Goal: Information Seeking & Learning: Check status

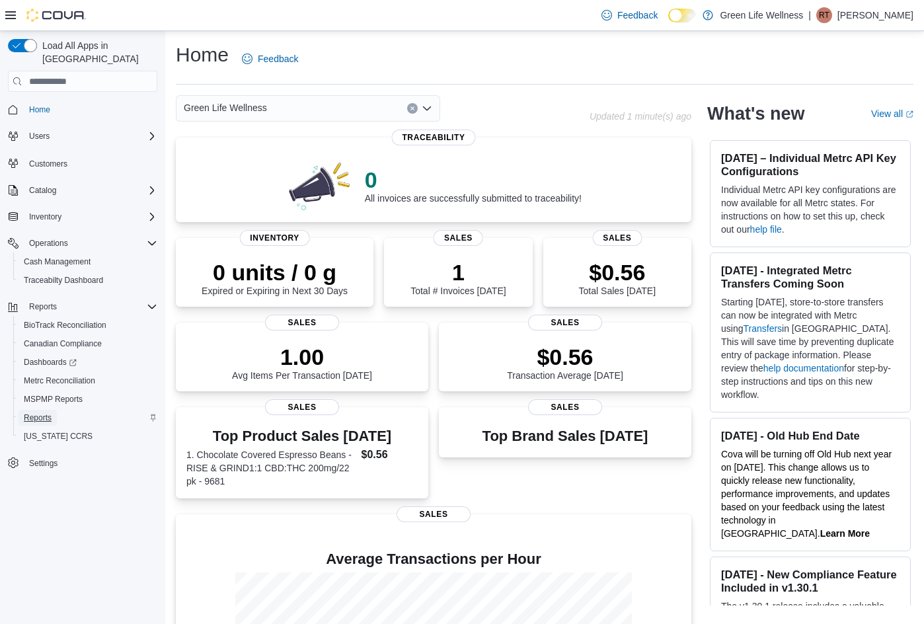
click at [50, 412] on span "Reports" at bounding box center [38, 417] width 28 height 11
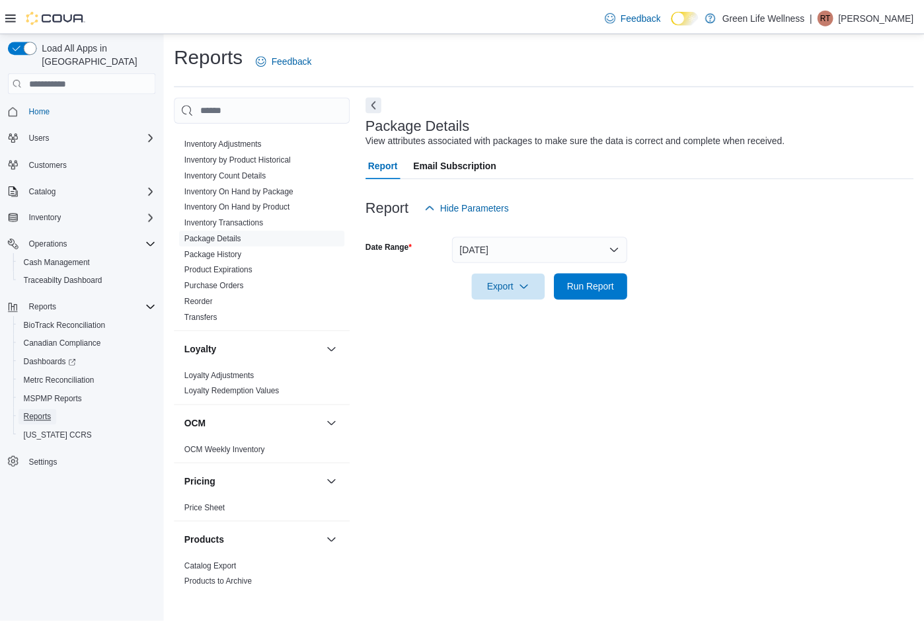
scroll to position [463, 0]
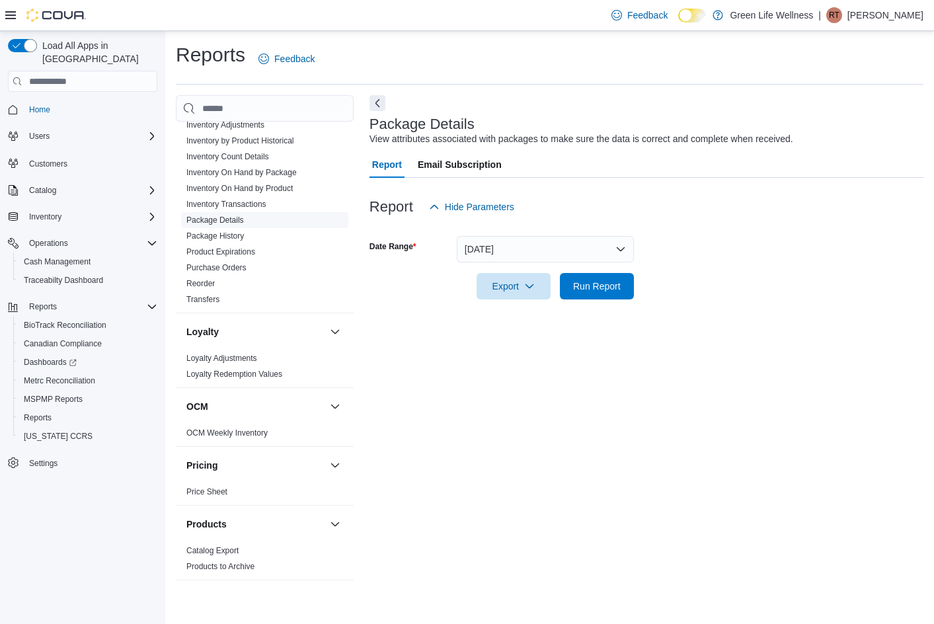
click at [242, 220] on link "Package Details" at bounding box center [214, 219] width 57 height 9
click at [616, 249] on button "Yesterday" at bounding box center [545, 249] width 177 height 26
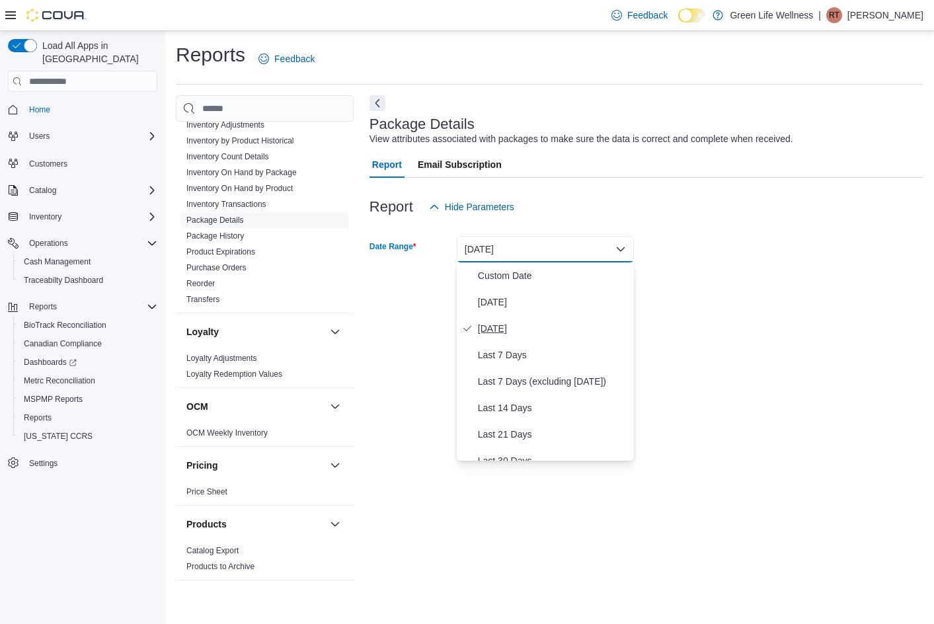
click at [558, 335] on span "Yesterday" at bounding box center [553, 329] width 151 height 16
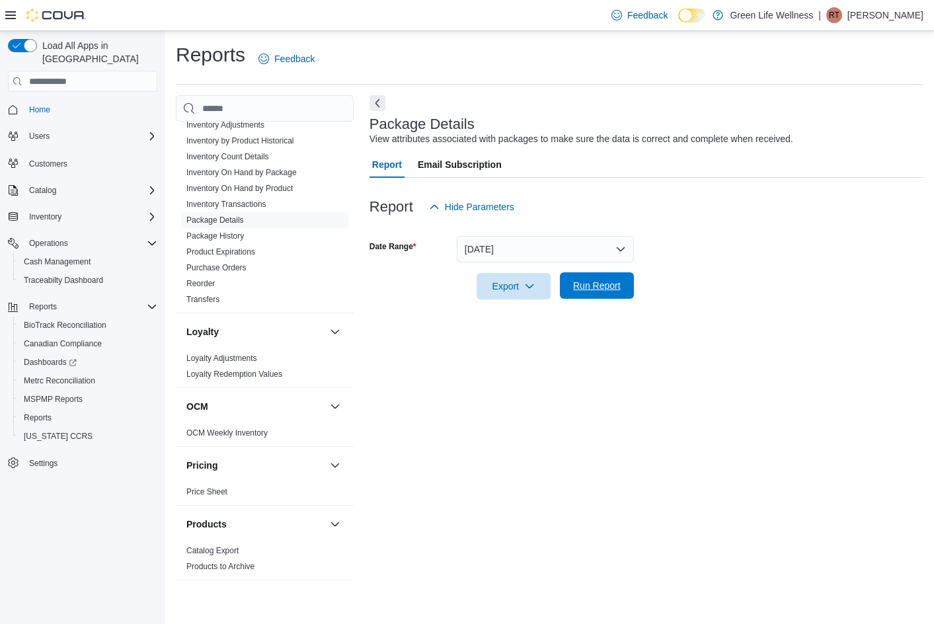
click at [607, 291] on span "Run Report" at bounding box center [597, 285] width 48 height 13
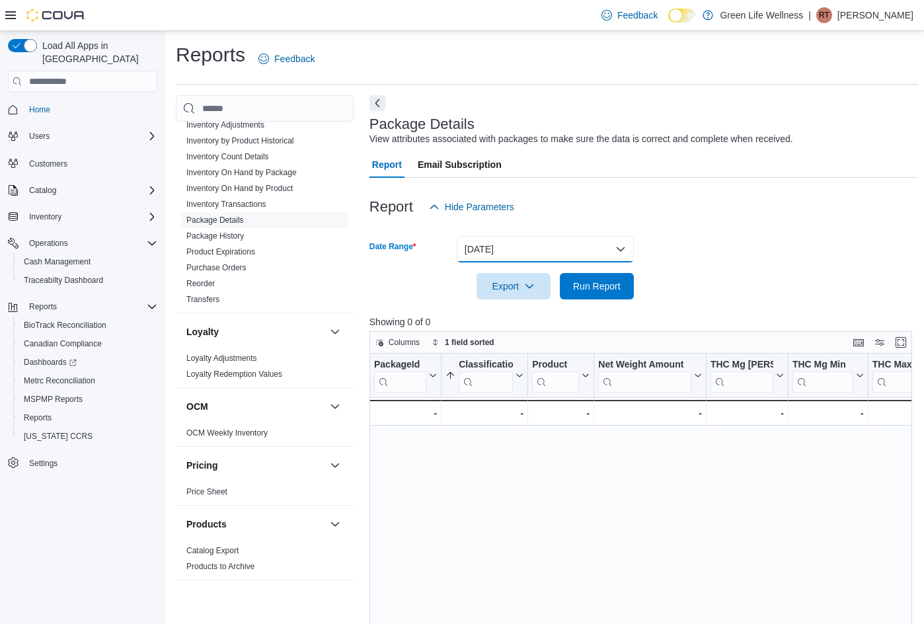
click at [576, 246] on button "Yesterday" at bounding box center [545, 249] width 177 height 26
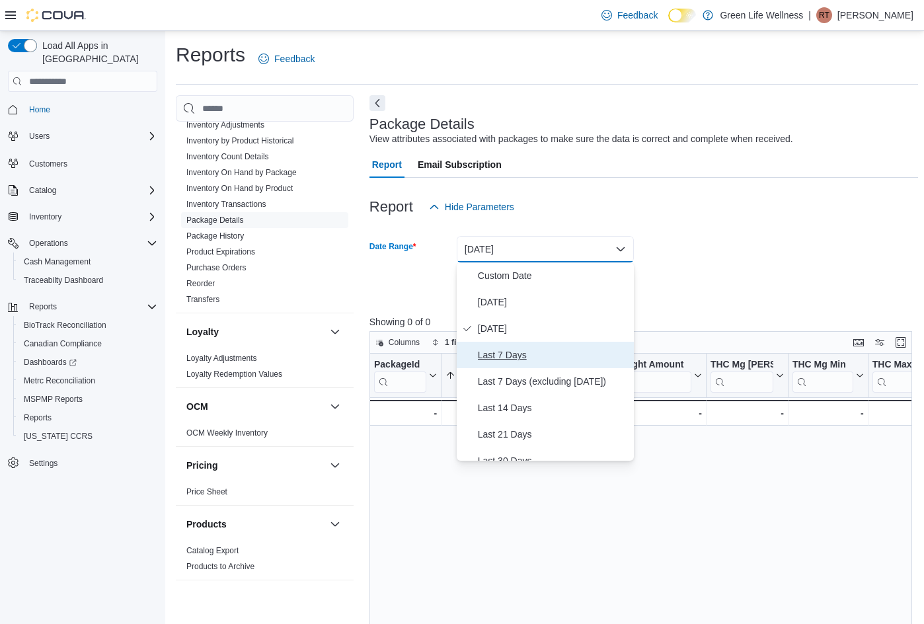
click at [545, 359] on span "Last 7 Days" at bounding box center [553, 355] width 151 height 16
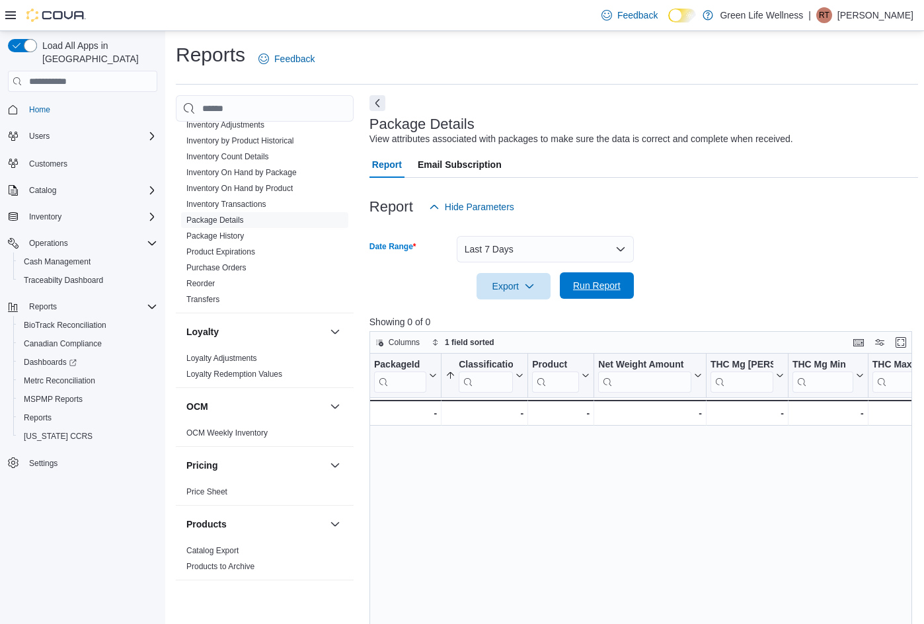
click at [607, 293] on span "Run Report" at bounding box center [597, 285] width 58 height 26
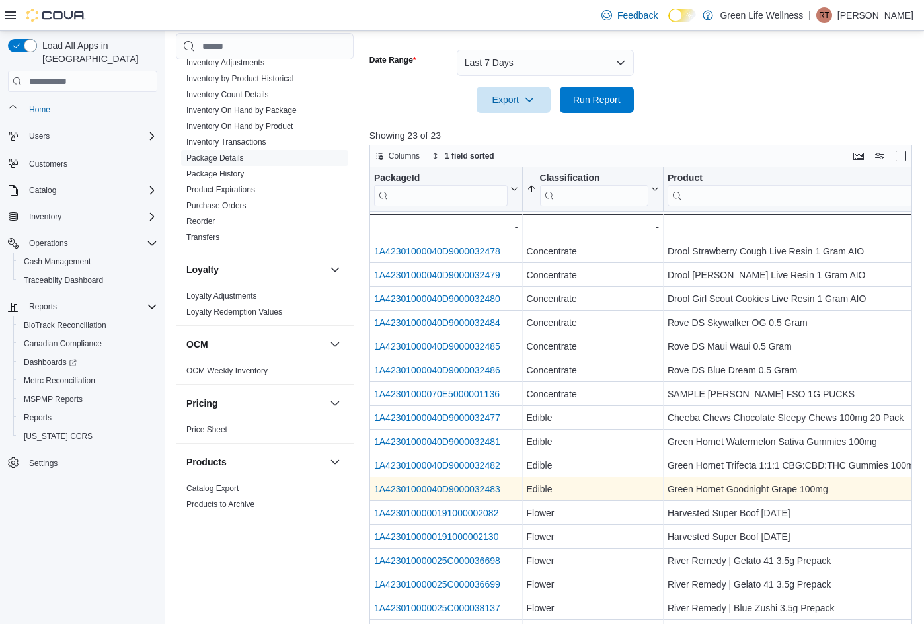
scroll to position [198, 0]
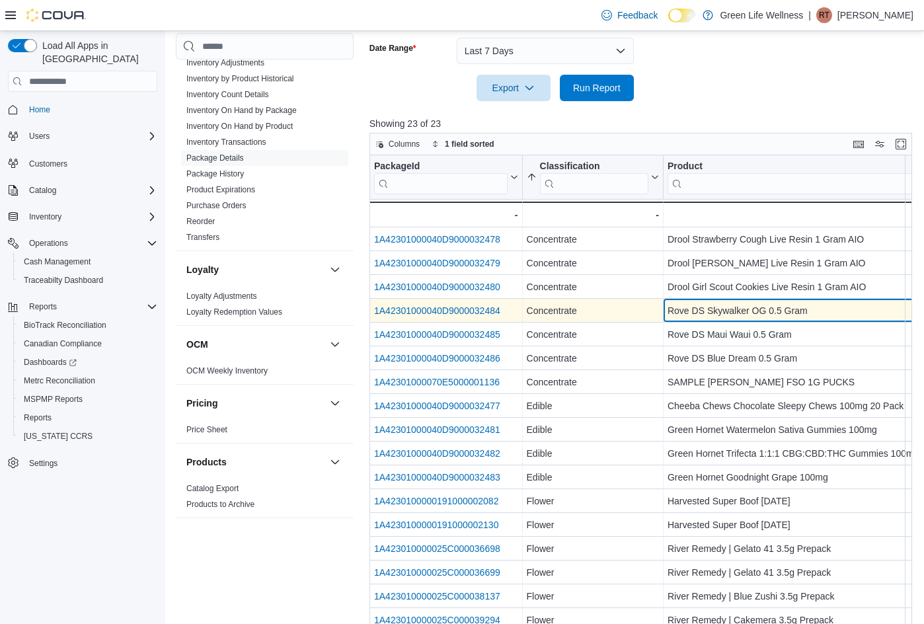
click at [714, 309] on div "Rove DS Skywalker OG 0.5 Gram" at bounding box center [795, 311] width 256 height 16
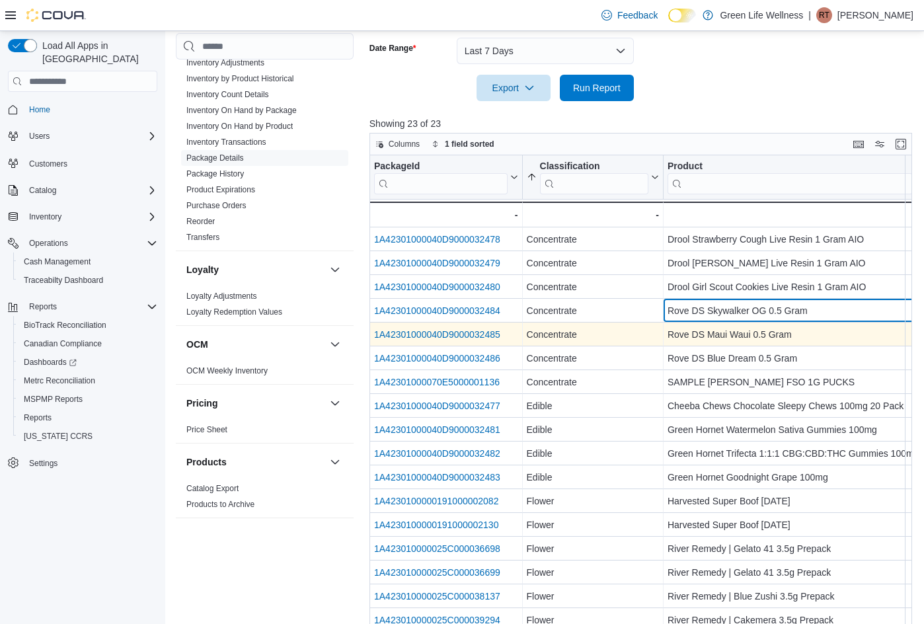
scroll to position [149, 17]
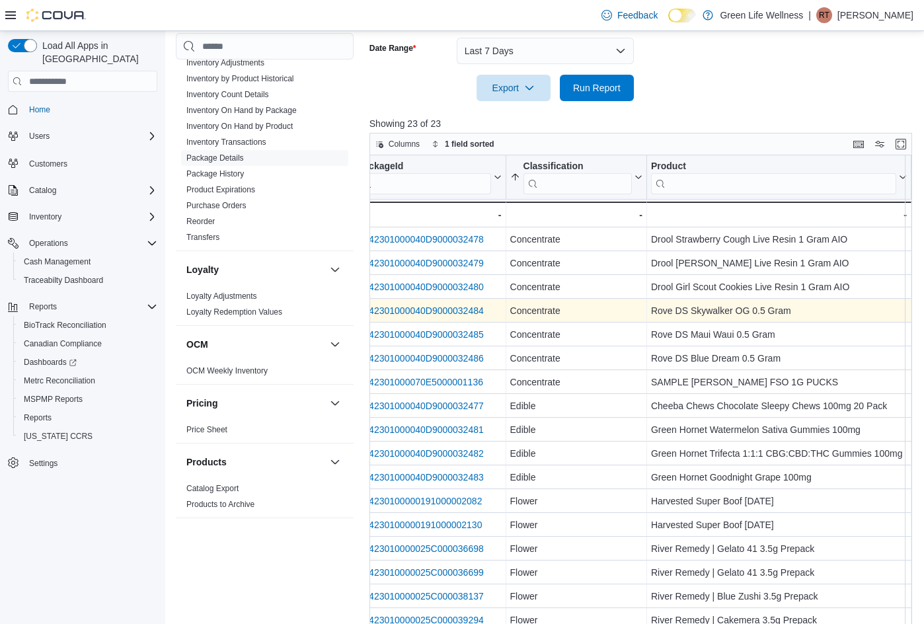
click at [478, 305] on link "1A42301000040D9000032484" at bounding box center [421, 310] width 126 height 11
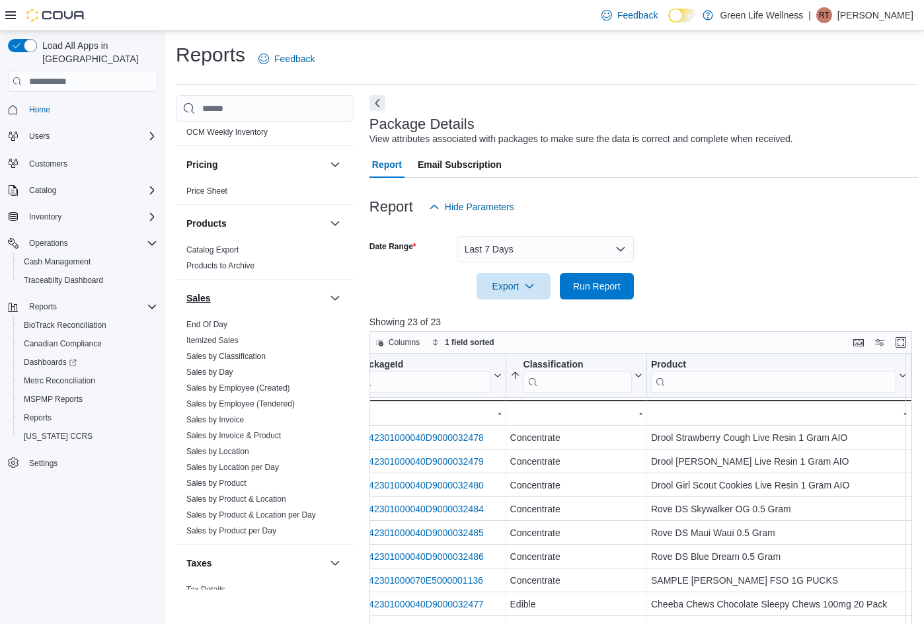
scroll to position [793, 0]
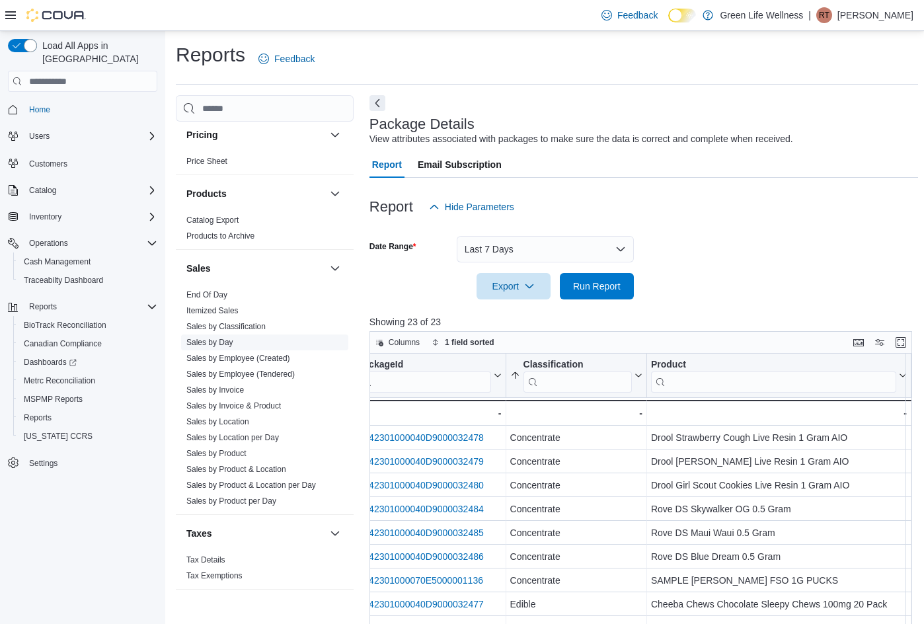
click at [241, 341] on span "Sales by Day" at bounding box center [264, 342] width 167 height 16
click at [221, 340] on link "Sales by Day" at bounding box center [209, 342] width 47 height 9
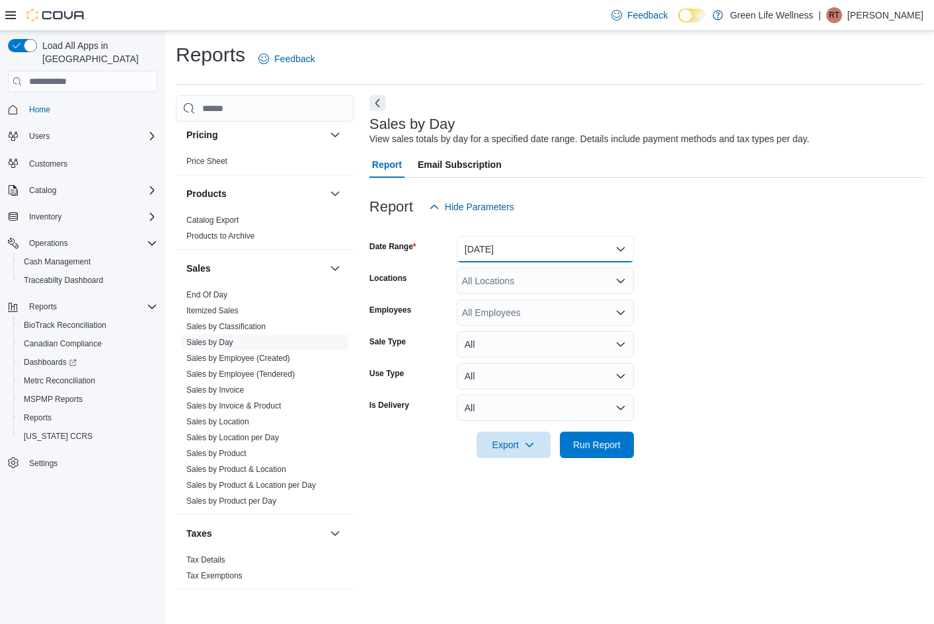
click at [562, 250] on button "Yesterday" at bounding box center [545, 249] width 177 height 26
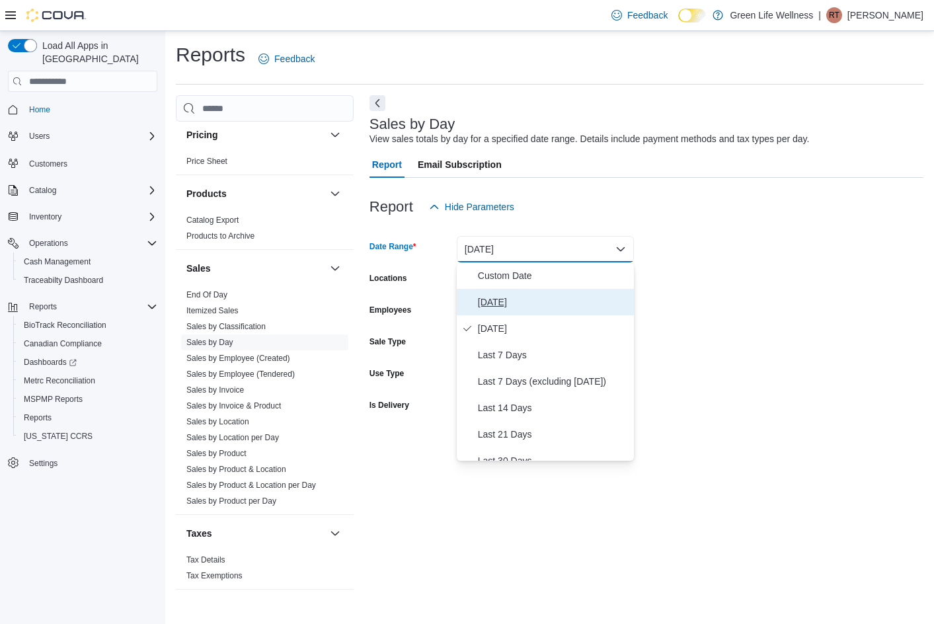
click at [535, 296] on span "Today" at bounding box center [553, 302] width 151 height 16
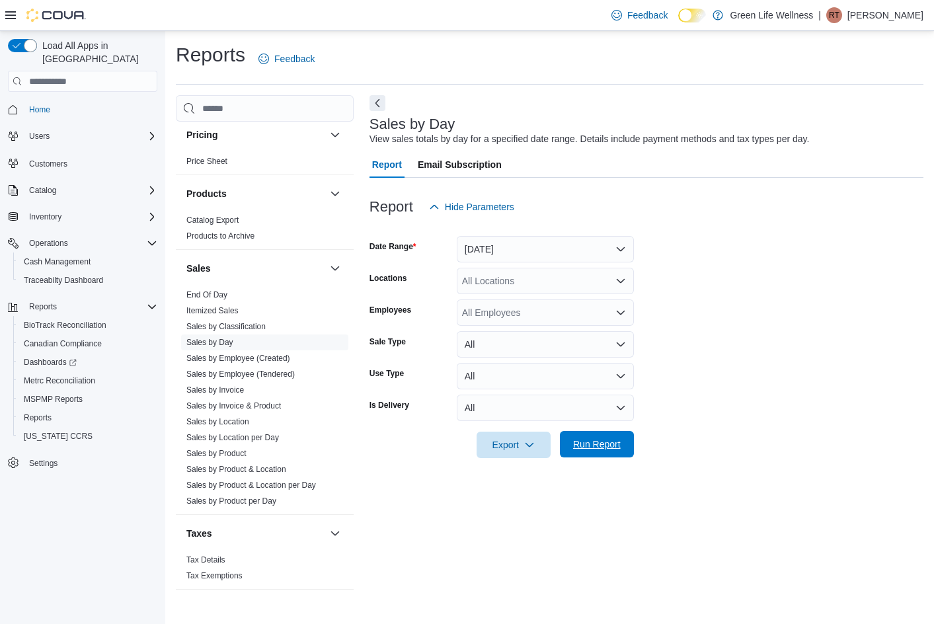
click at [607, 451] on span "Run Report" at bounding box center [597, 444] width 58 height 26
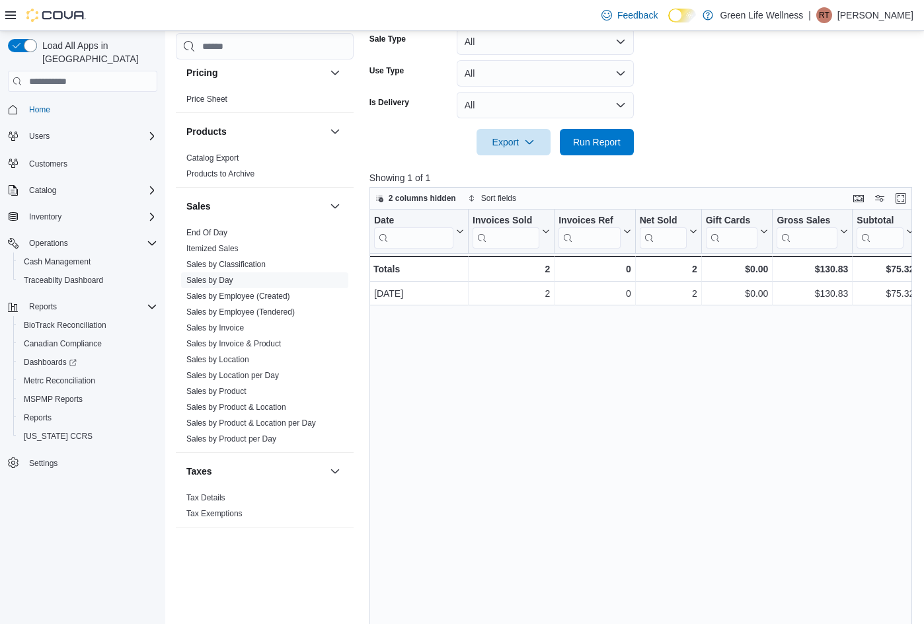
scroll to position [330, 0]
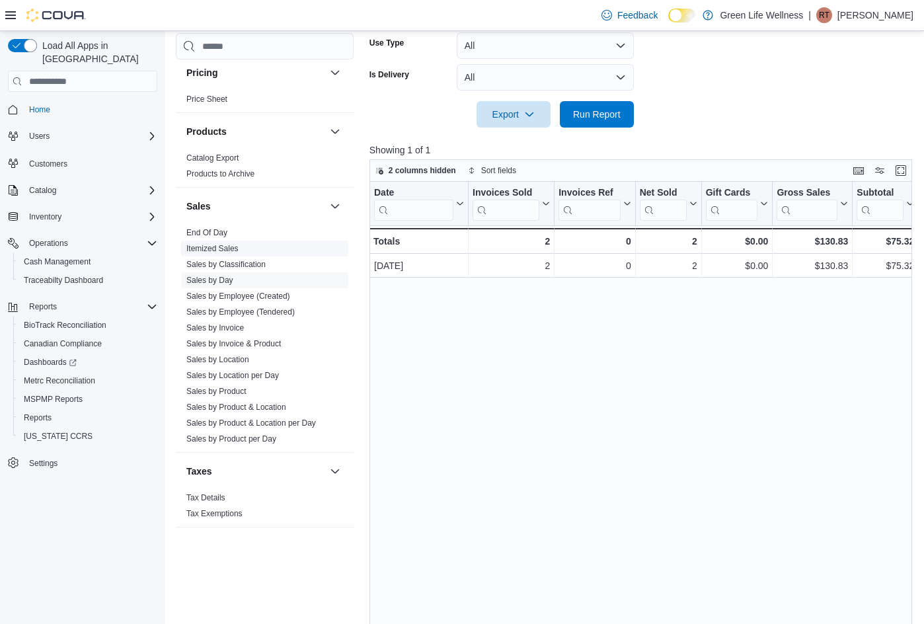
click at [240, 248] on span "Itemized Sales" at bounding box center [264, 249] width 167 height 16
click at [236, 247] on link "Itemized Sales" at bounding box center [212, 248] width 52 height 9
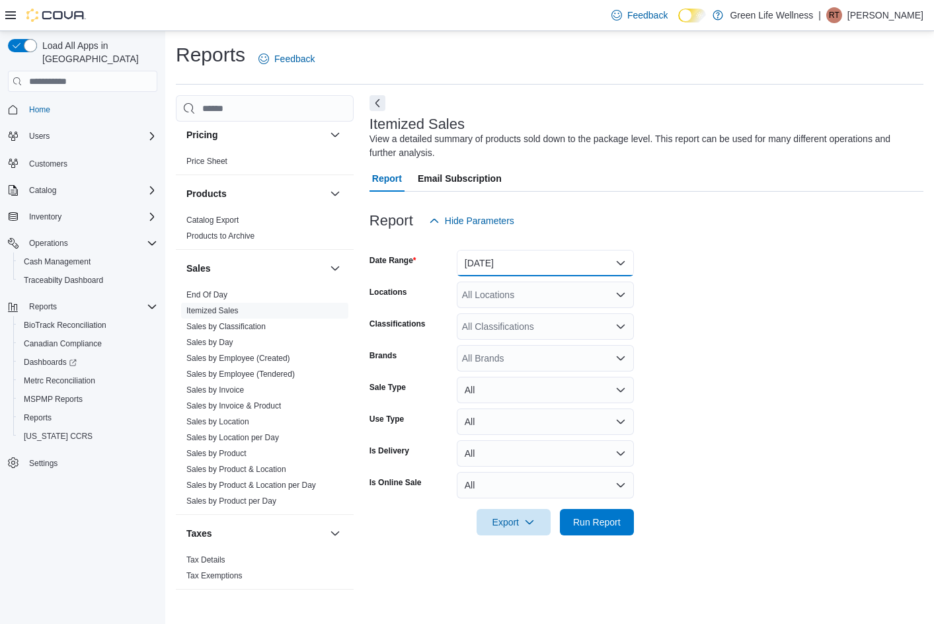
click at [537, 260] on button "Yesterday" at bounding box center [545, 263] width 177 height 26
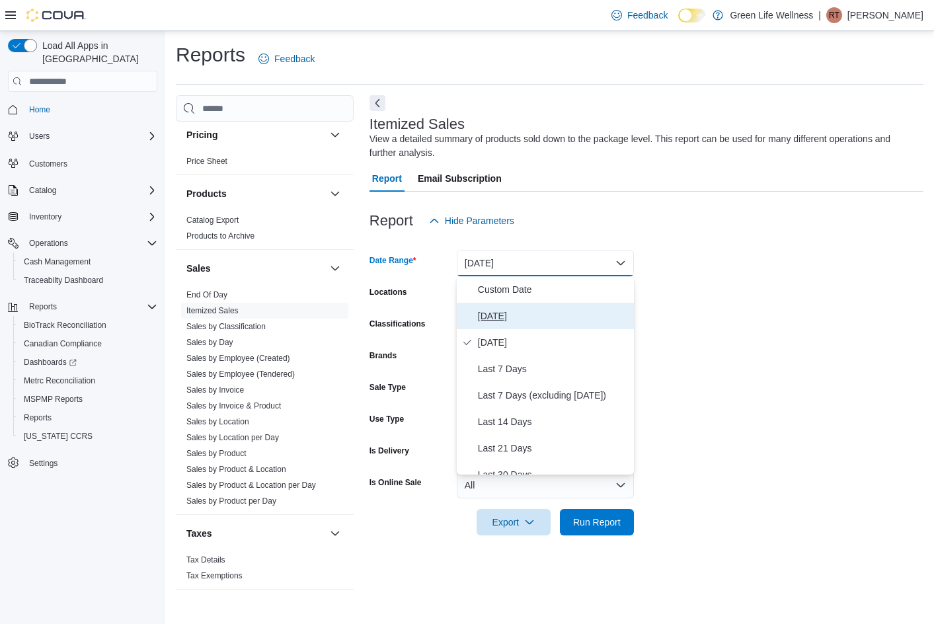
click at [527, 315] on span "Today" at bounding box center [553, 316] width 151 height 16
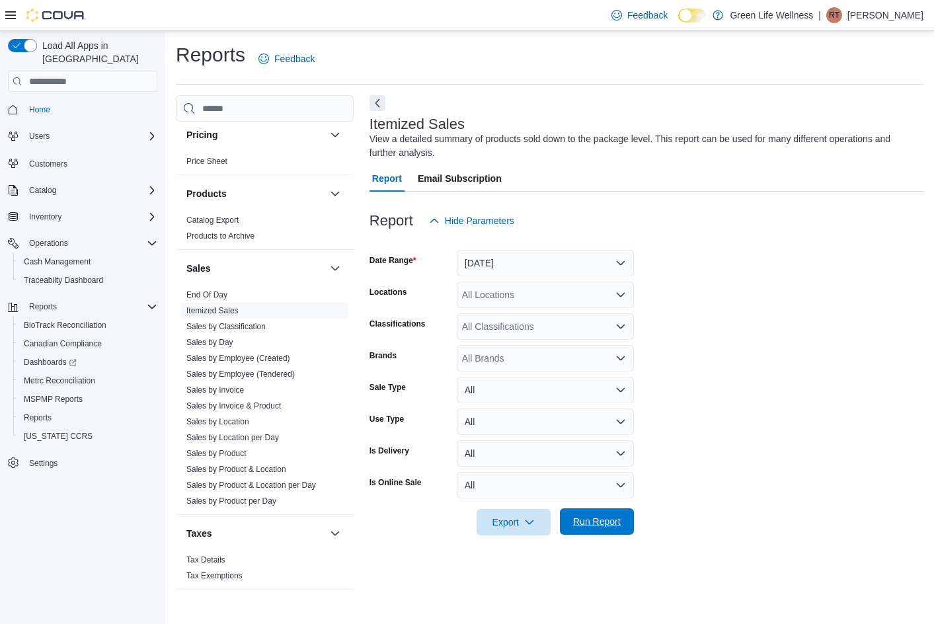
click at [599, 523] on span "Run Report" at bounding box center [597, 521] width 48 height 13
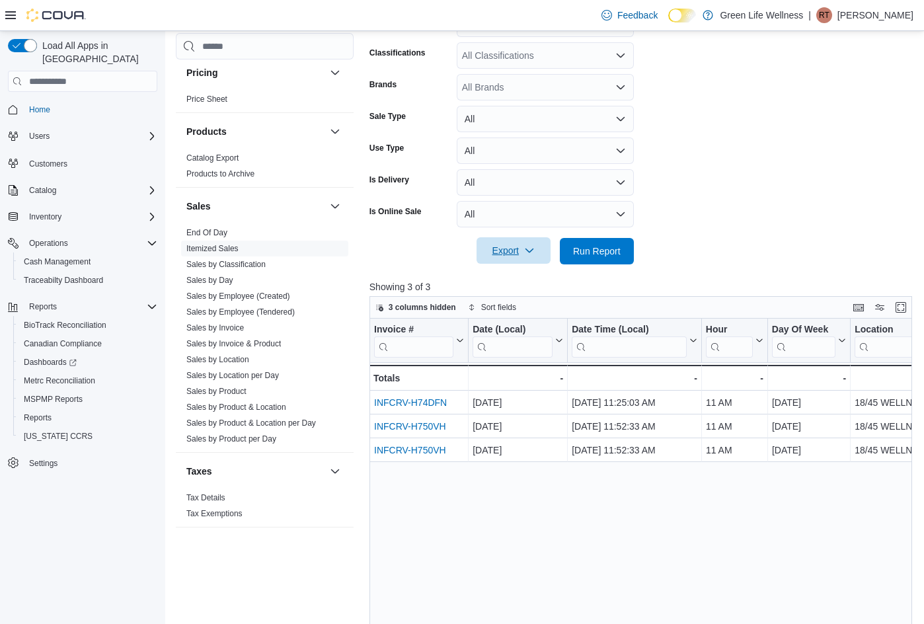
scroll to position [330, 0]
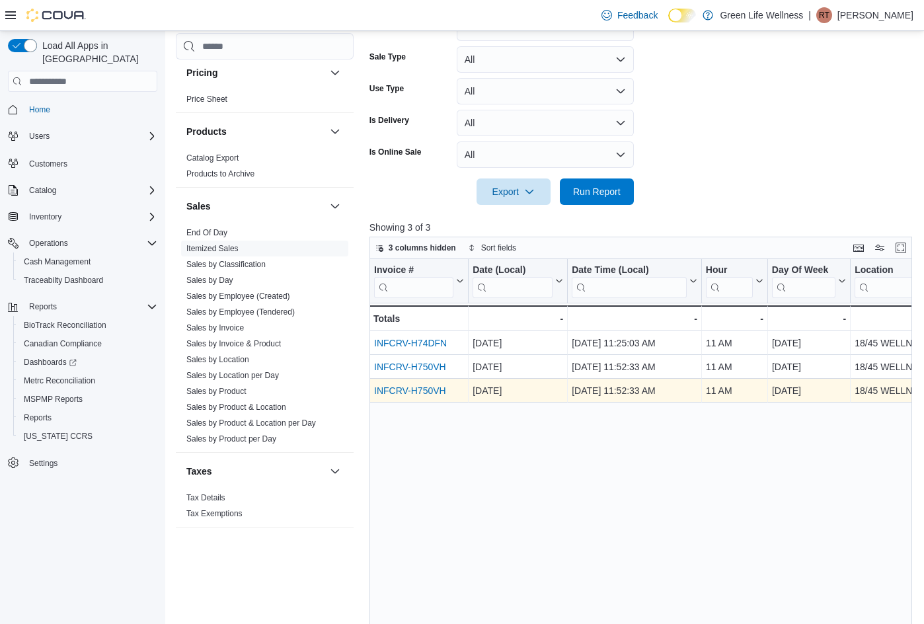
click at [411, 392] on link "INFCRV-H750VH" at bounding box center [410, 390] width 72 height 11
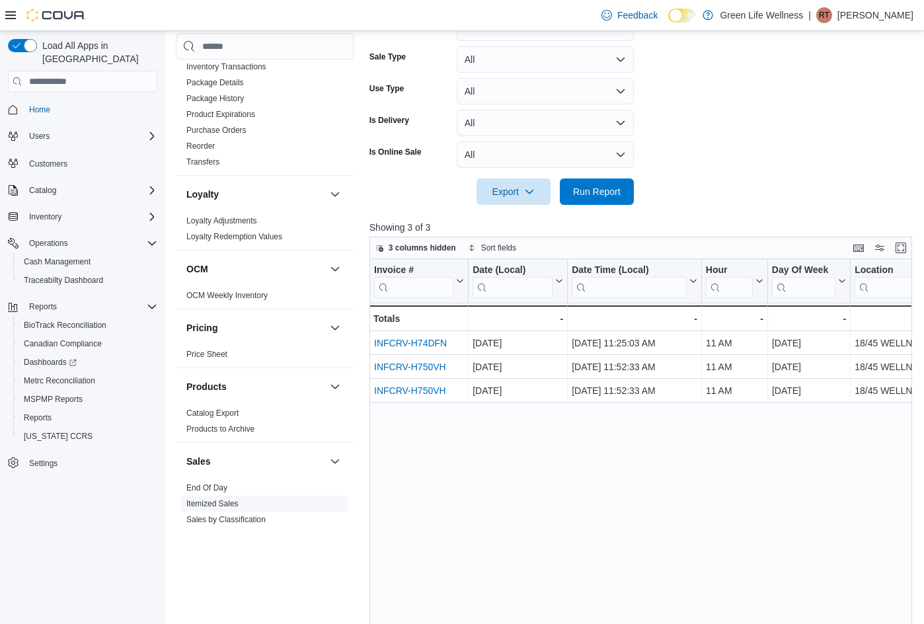
scroll to position [535, 0]
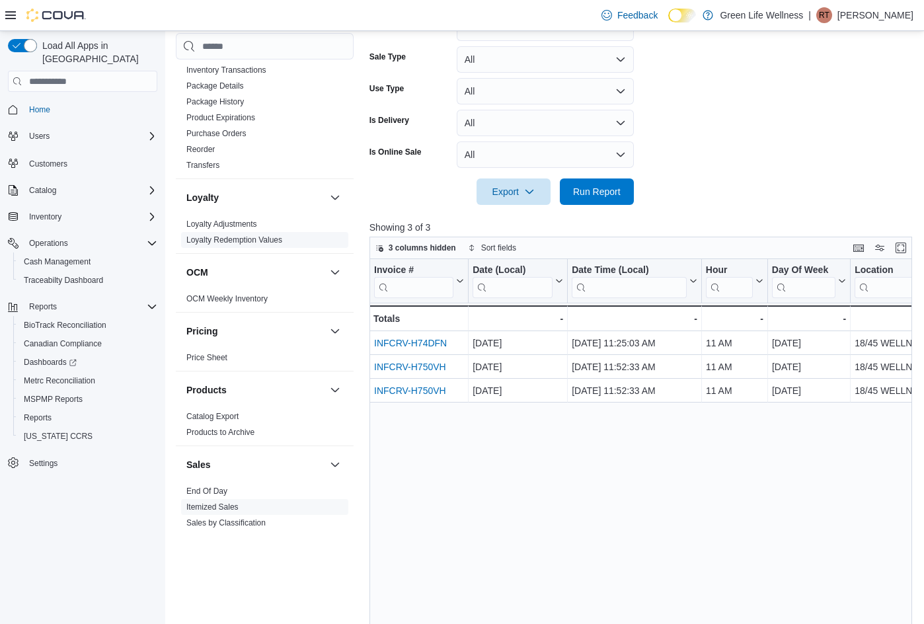
click at [270, 241] on link "Loyalty Redemption Values" at bounding box center [234, 239] width 96 height 9
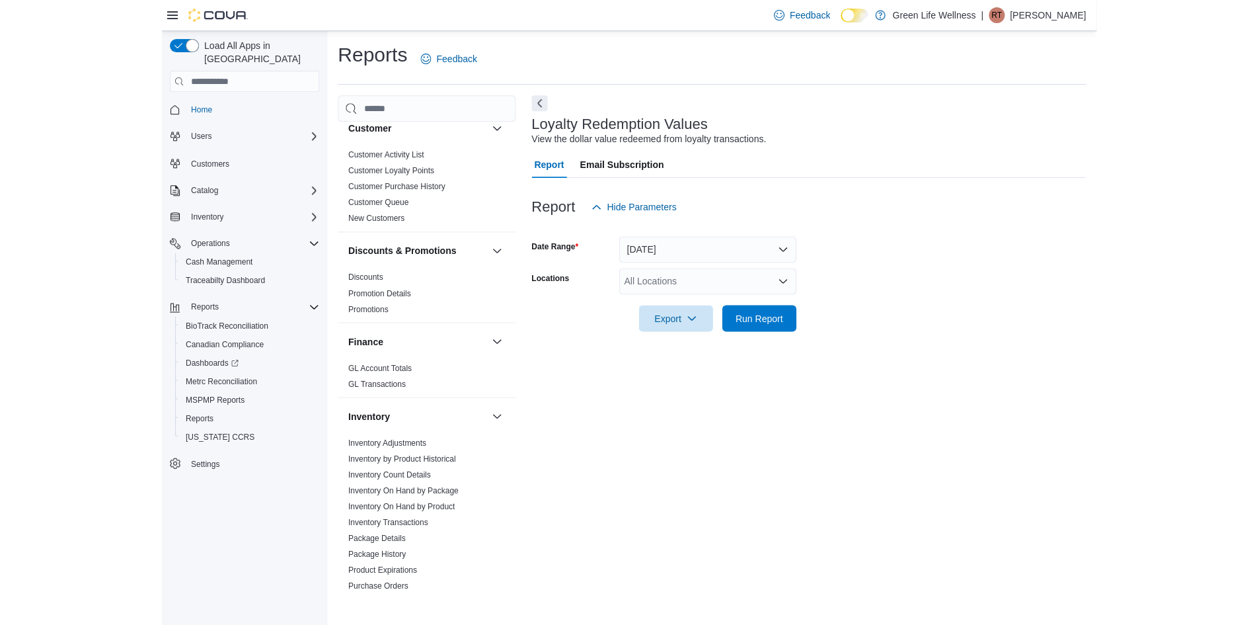
scroll to position [138, 0]
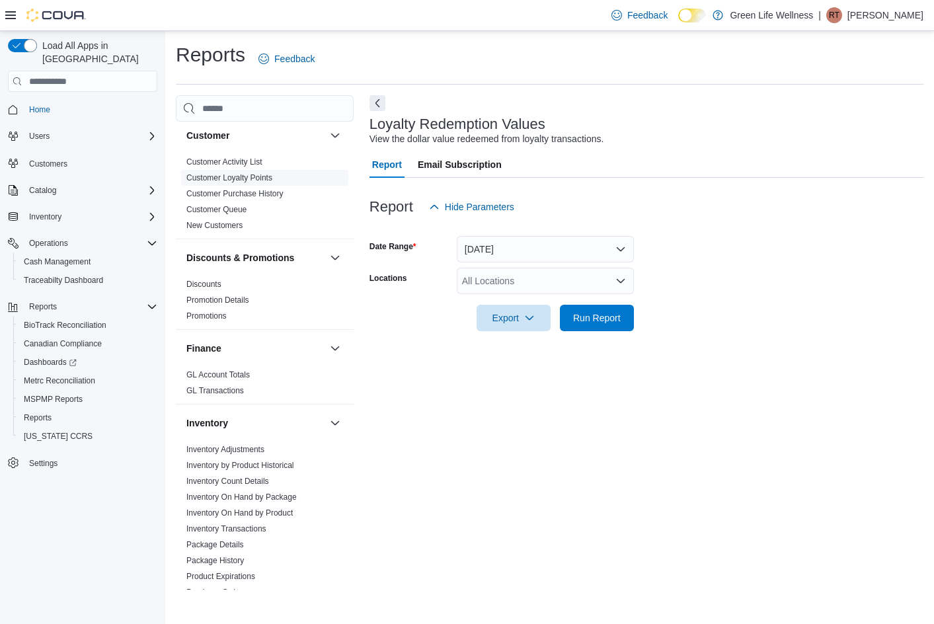
click at [264, 173] on link "Customer Loyalty Points" at bounding box center [229, 177] width 86 height 9
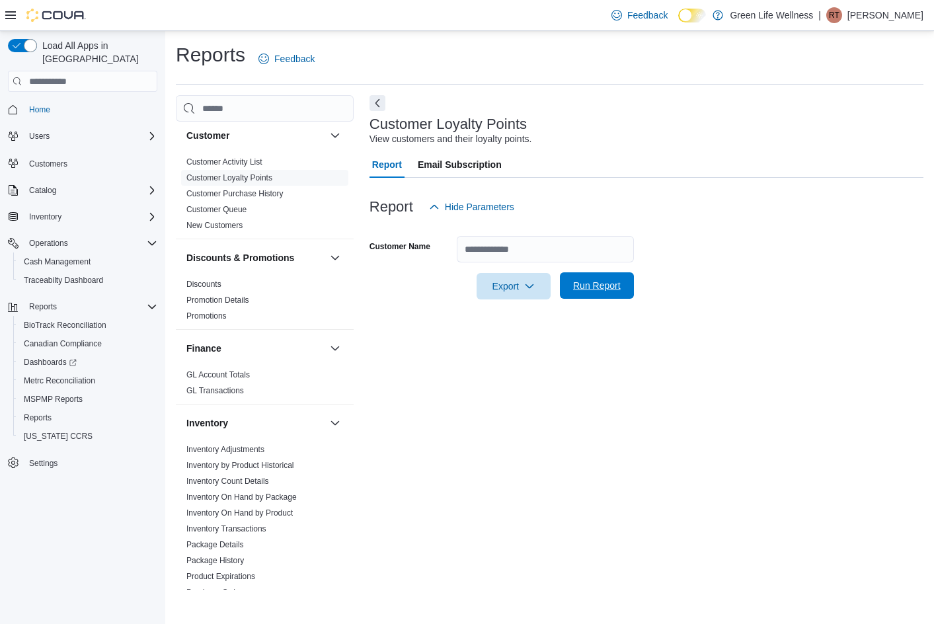
click at [577, 284] on span "Run Report" at bounding box center [597, 285] width 48 height 13
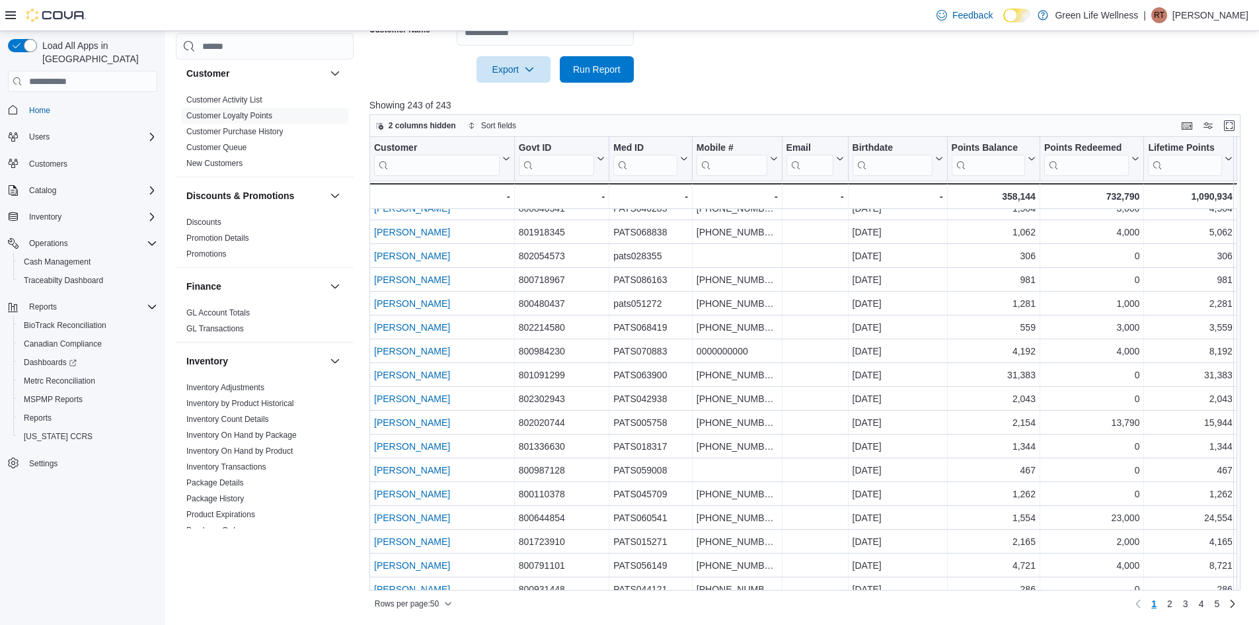
scroll to position [280, 0]
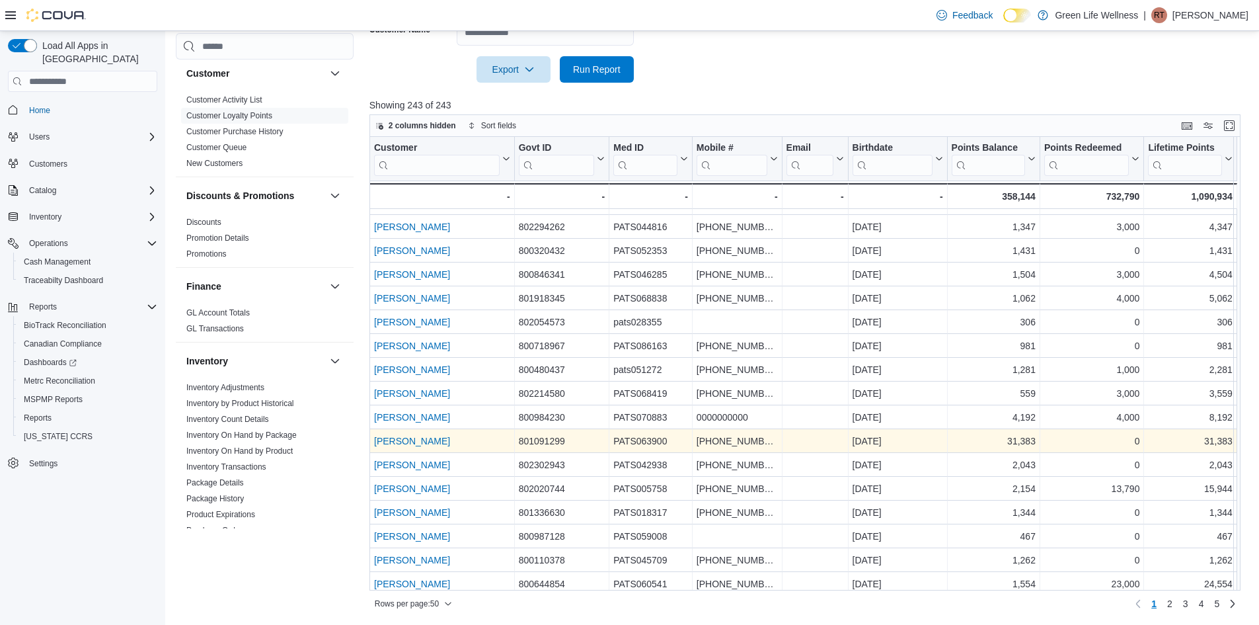
click at [413, 441] on link "Billy Mcgill Jr" at bounding box center [412, 441] width 76 height 11
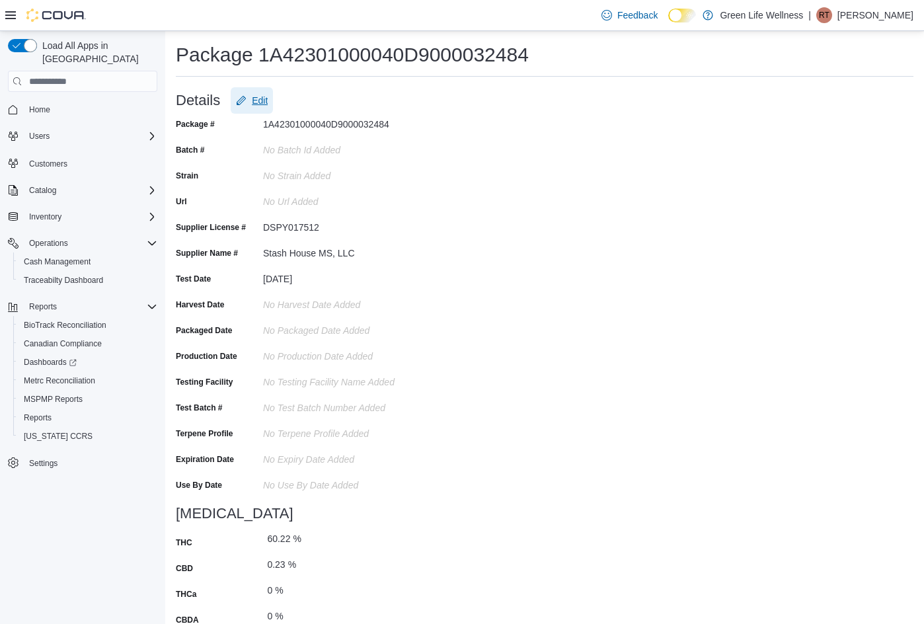
click at [258, 102] on span "Edit" at bounding box center [260, 100] width 16 height 13
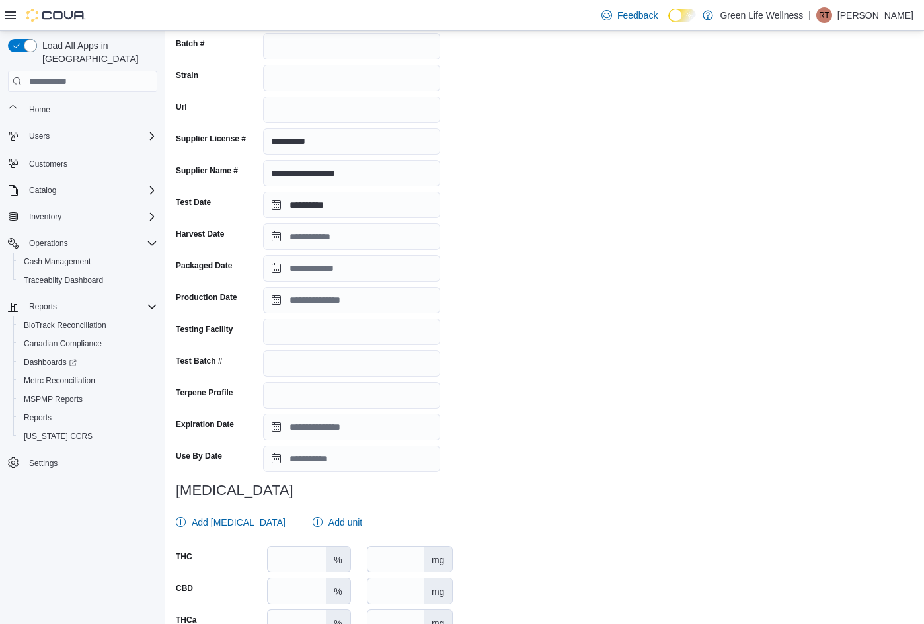
scroll to position [235, 0]
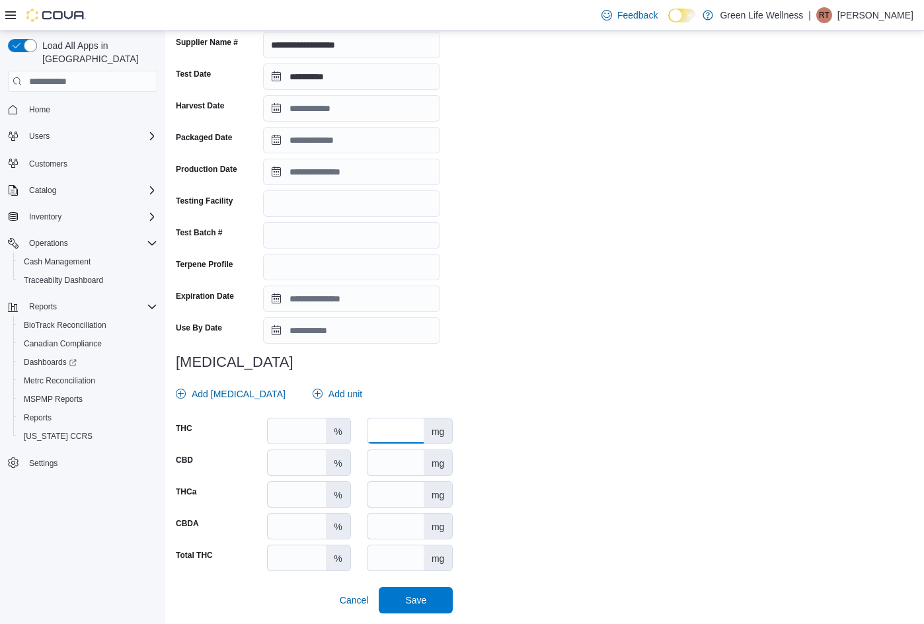
click at [393, 437] on input "number" at bounding box center [395, 430] width 56 height 25
type input "***"
click at [410, 597] on span "Save" at bounding box center [415, 599] width 21 height 13
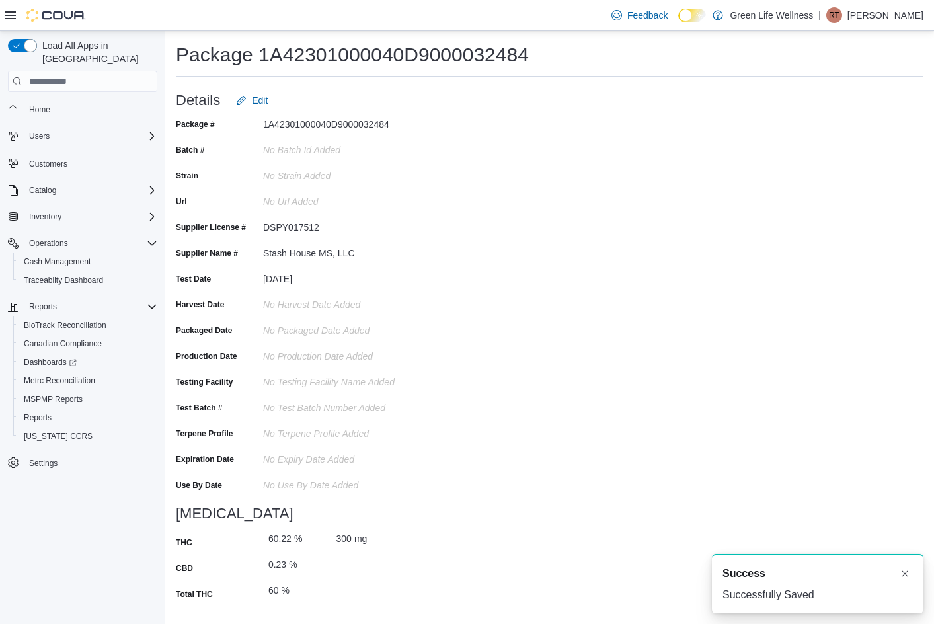
scroll to position [0, 0]
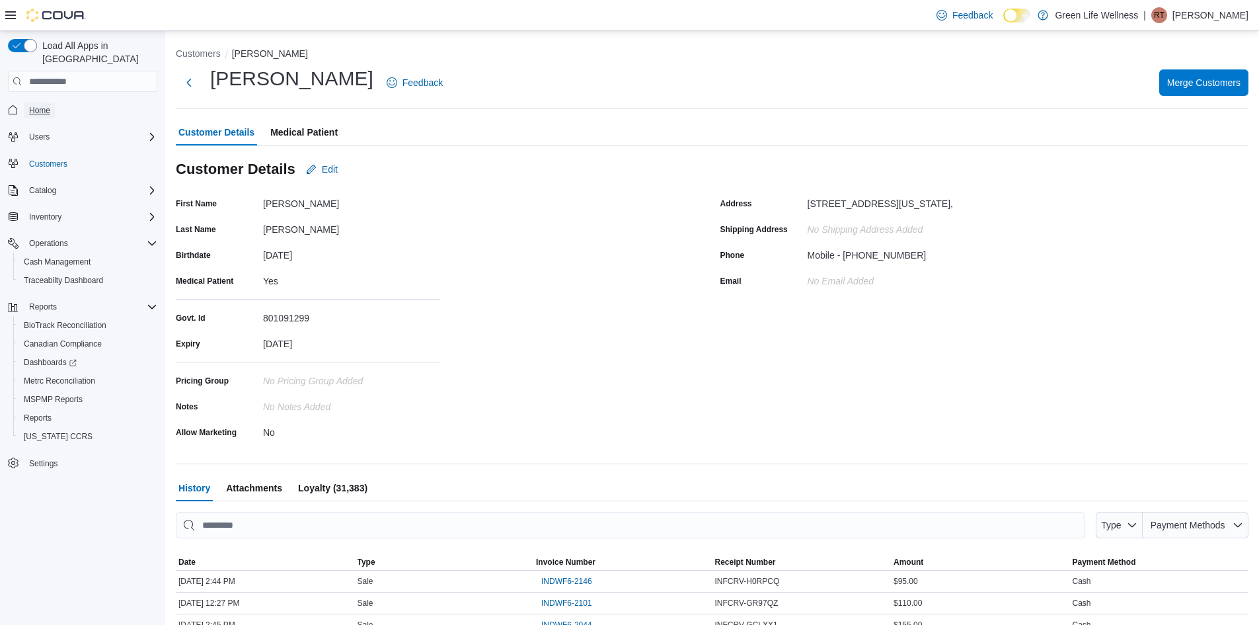
click at [44, 105] on span "Home" at bounding box center [39, 110] width 21 height 11
